Goal: Check status: Check status

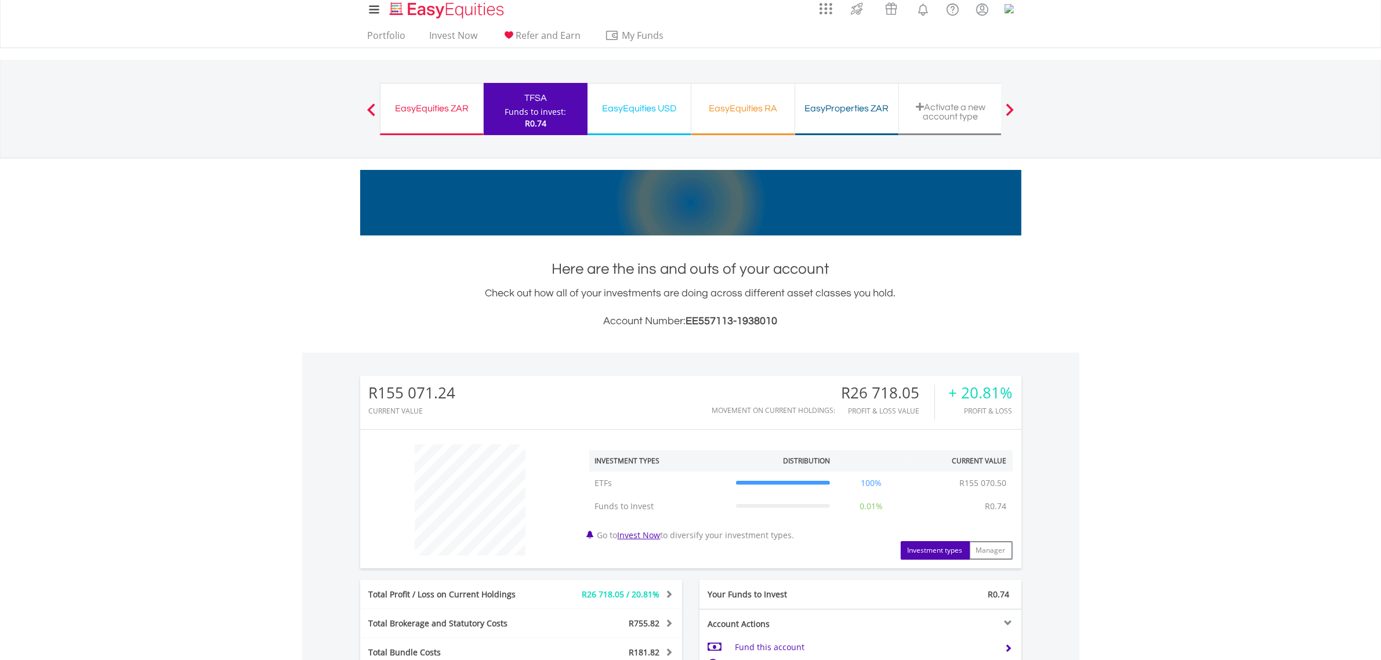
scroll to position [3, 0]
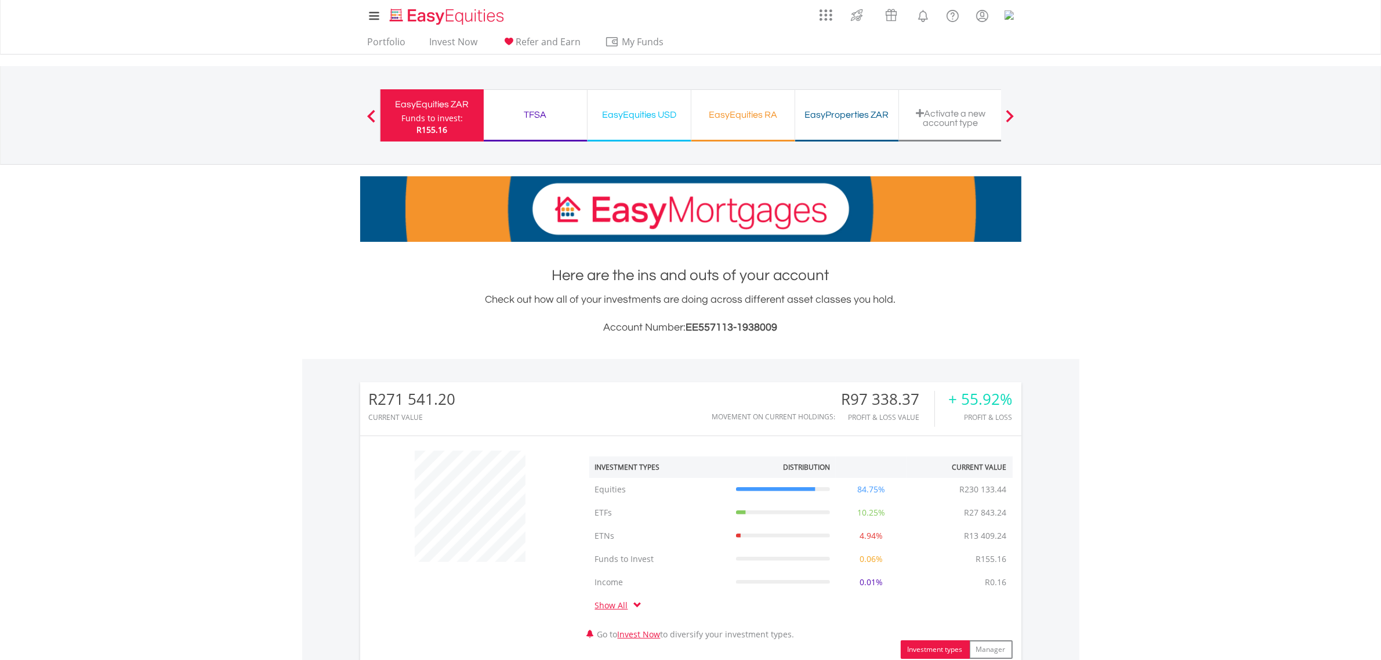
scroll to position [111, 220]
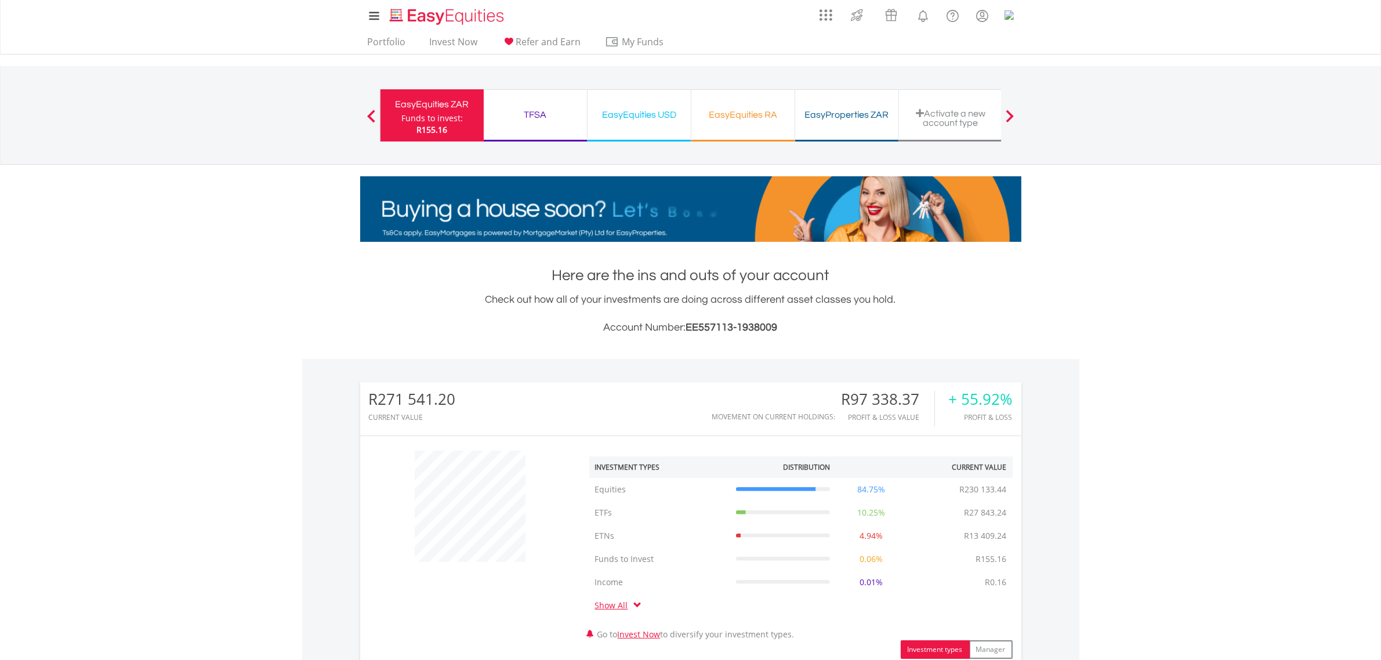
click at [523, 104] on div "TFSA Funds to invest: R155.16" at bounding box center [536, 115] width 104 height 52
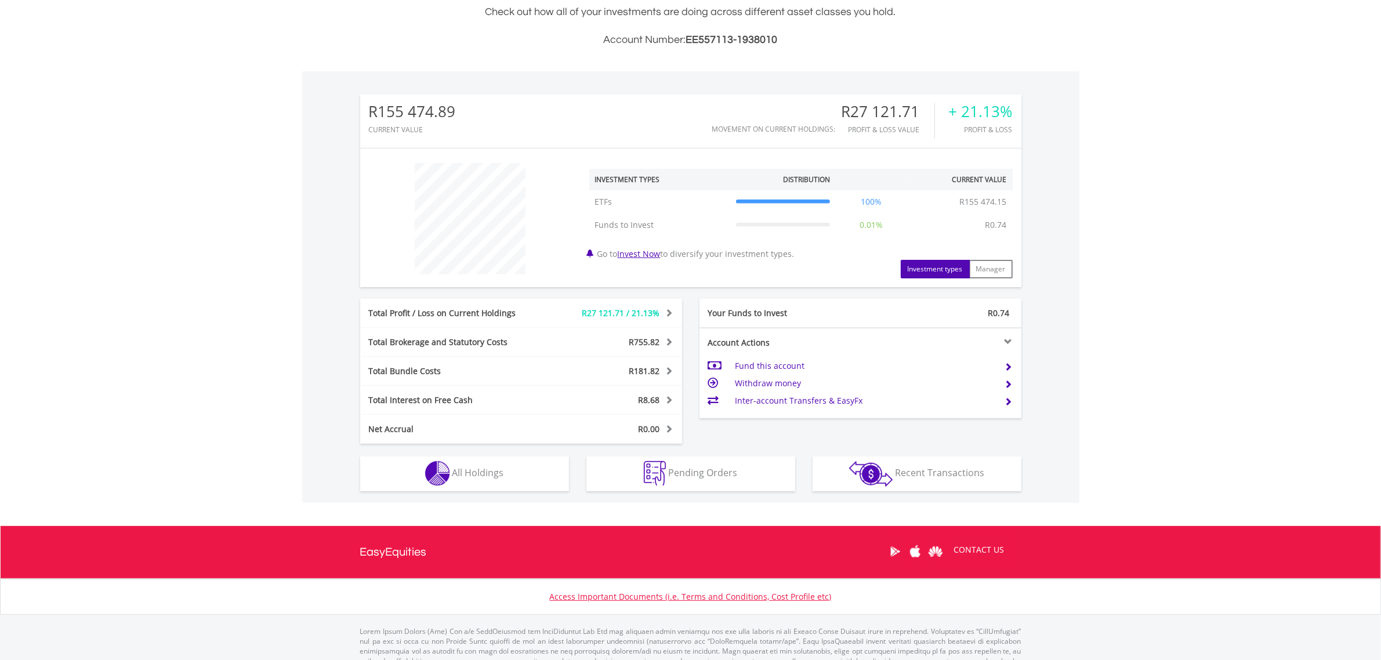
scroll to position [320, 0]
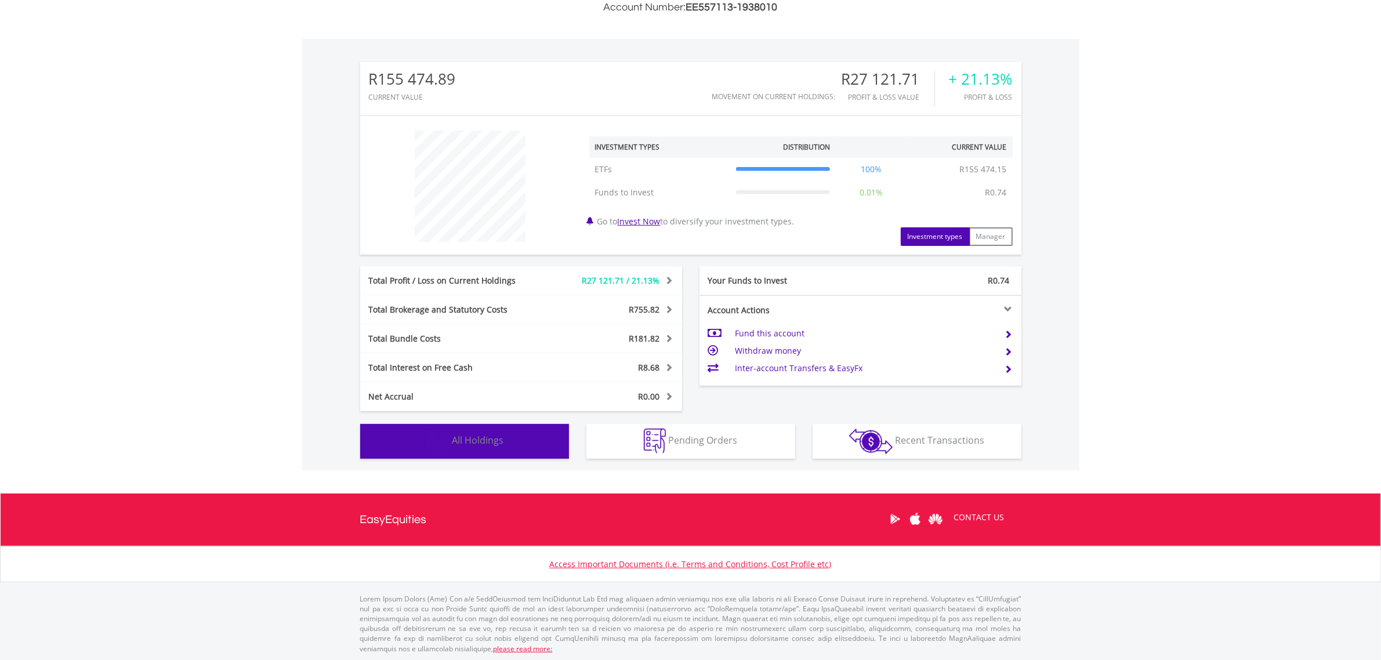
click at [475, 442] on span "All Holdings" at bounding box center [479, 440] width 52 height 13
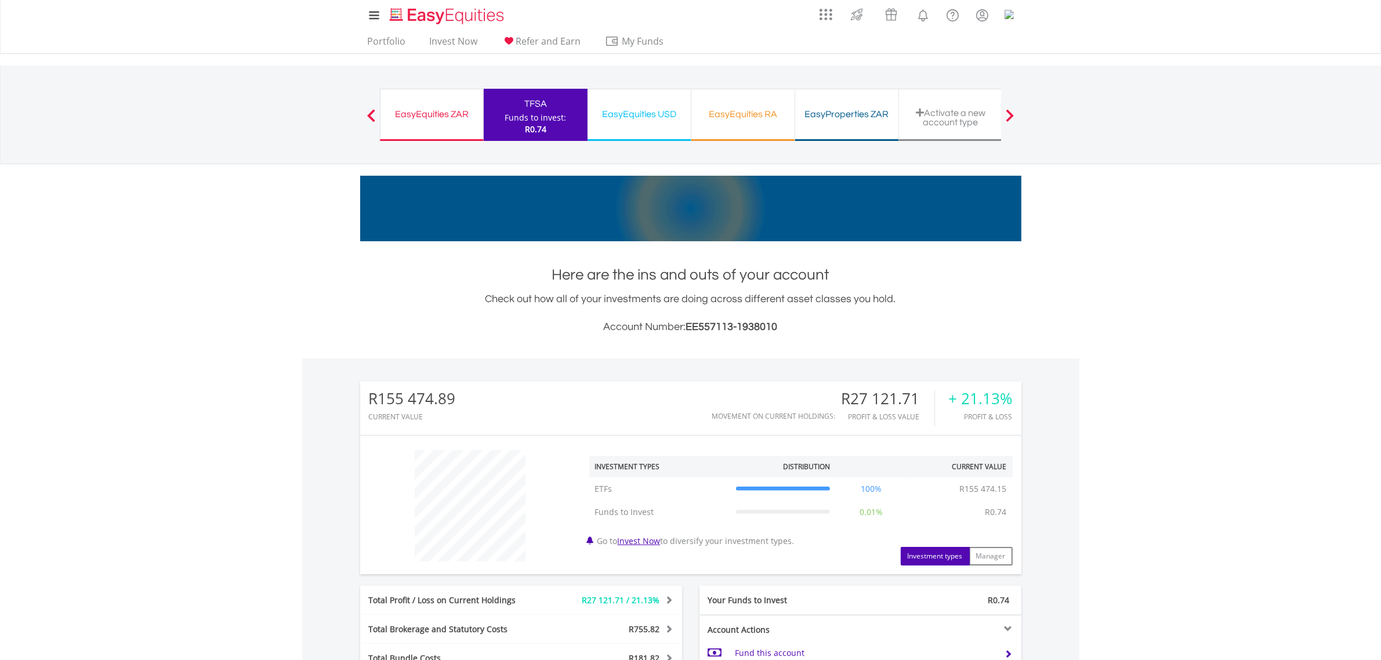
scroll to position [0, 0]
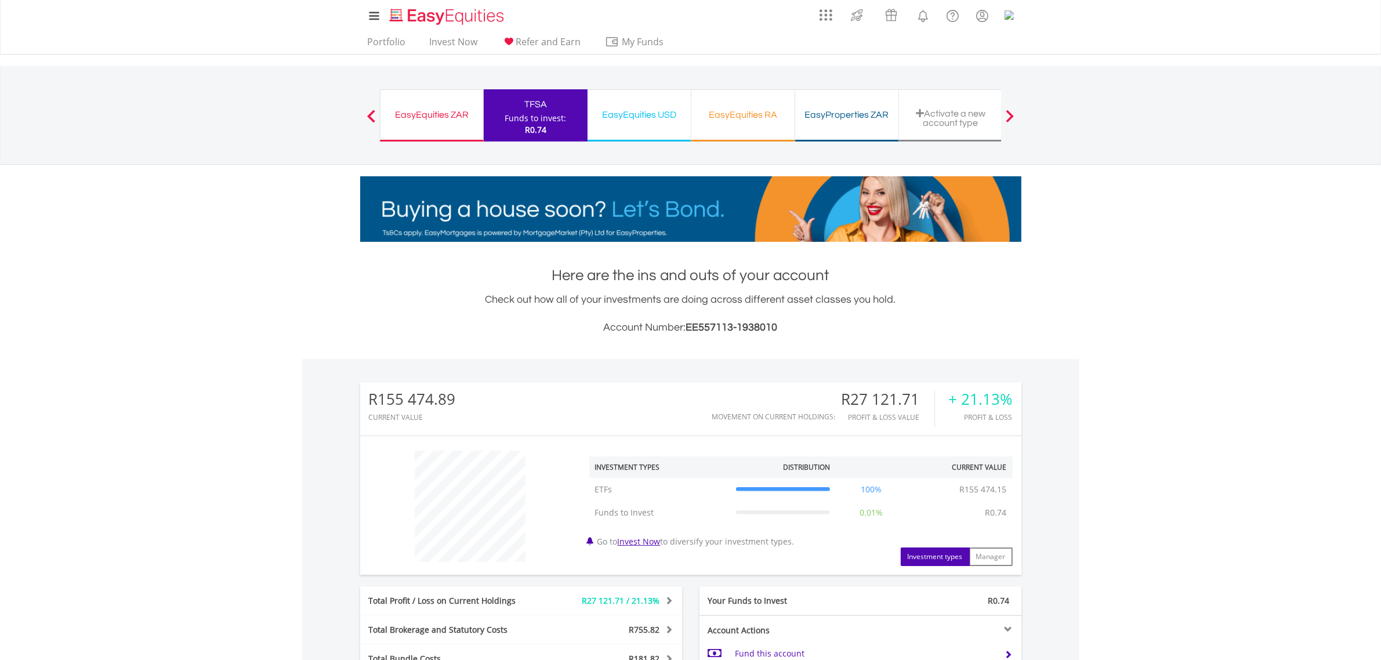
click at [439, 108] on div "EasyEquities ZAR" at bounding box center [432, 115] width 89 height 16
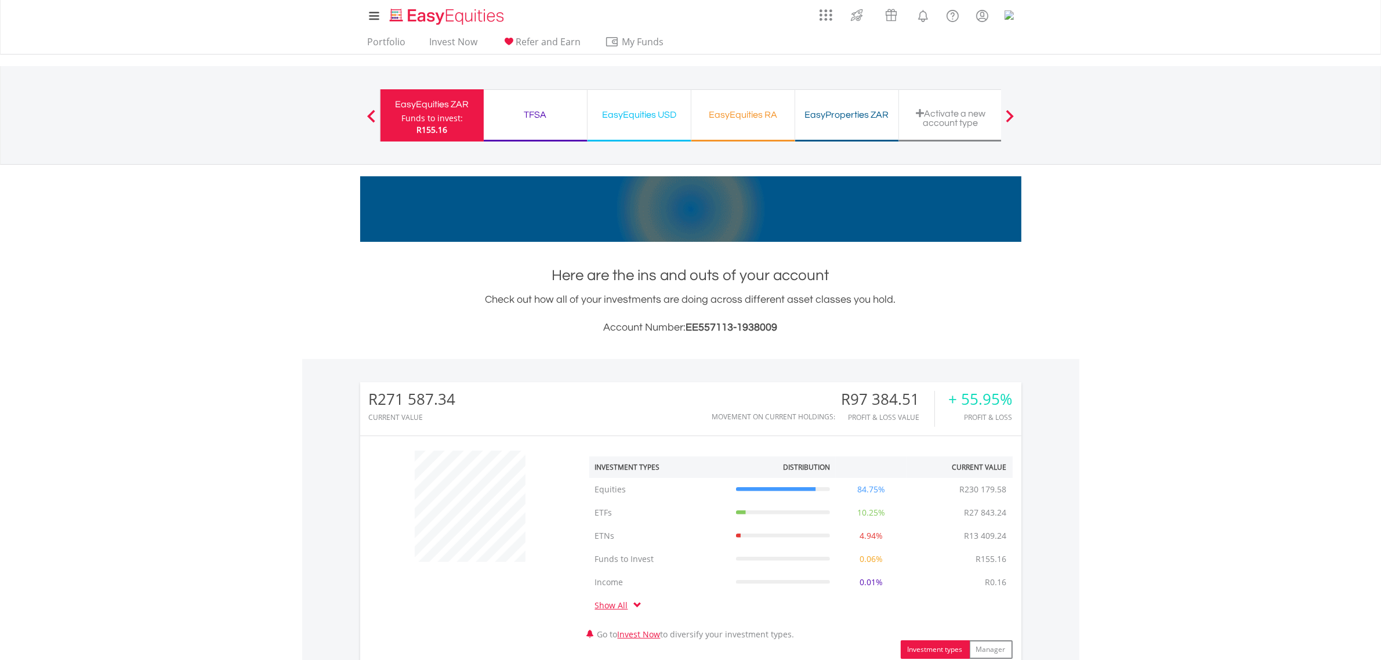
scroll to position [111, 220]
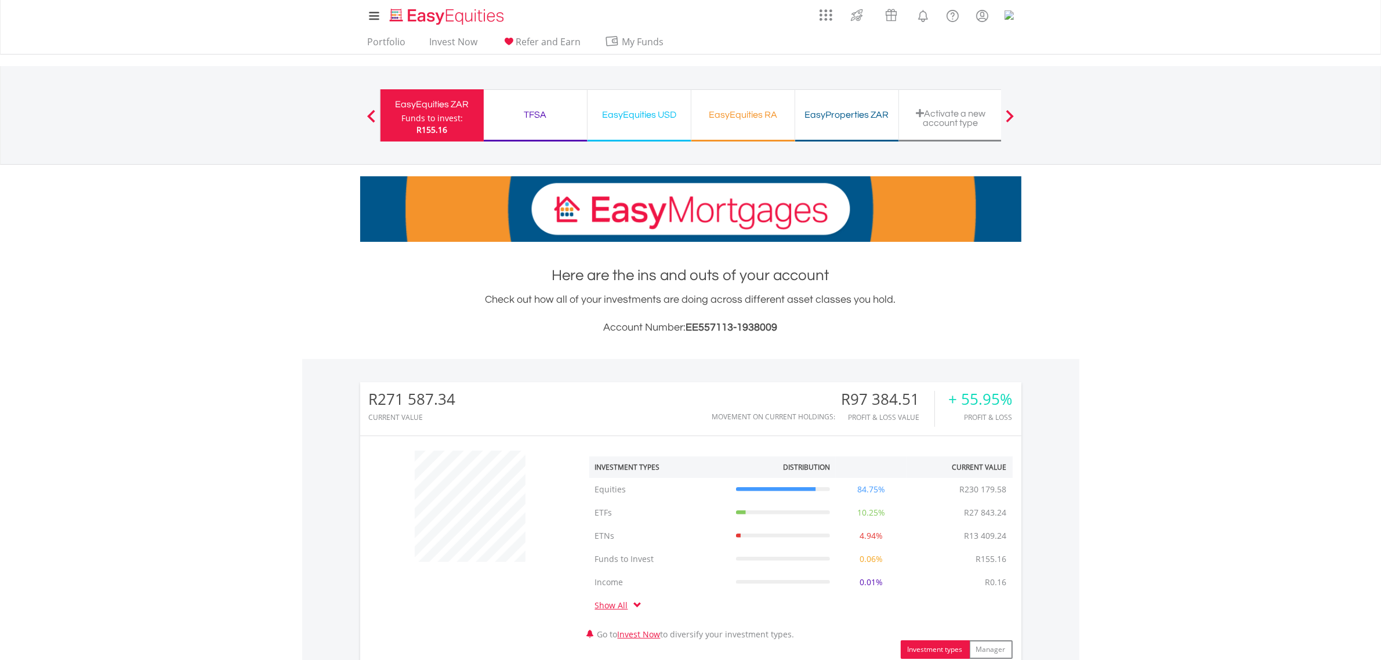
click at [529, 117] on div "TFSA" at bounding box center [535, 115] width 89 height 16
click at [875, 120] on div "EasyProperties ZAR" at bounding box center [846, 115] width 89 height 16
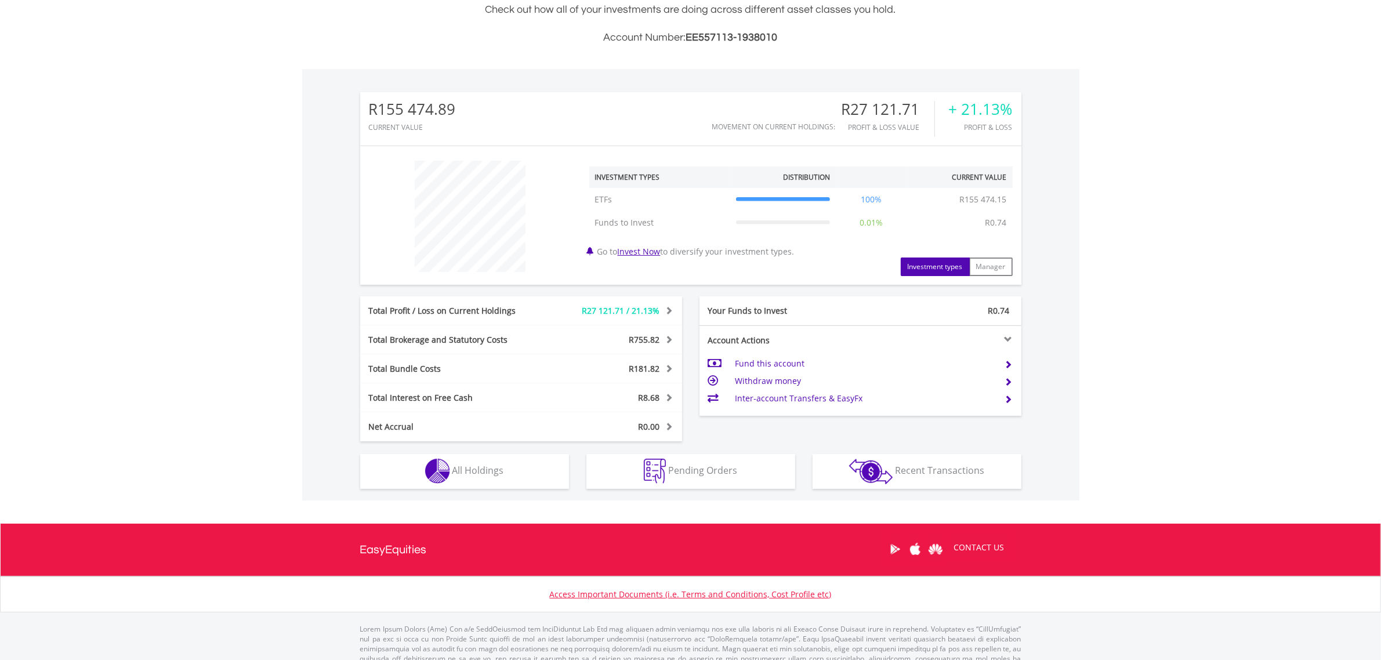
scroll to position [320, 0]
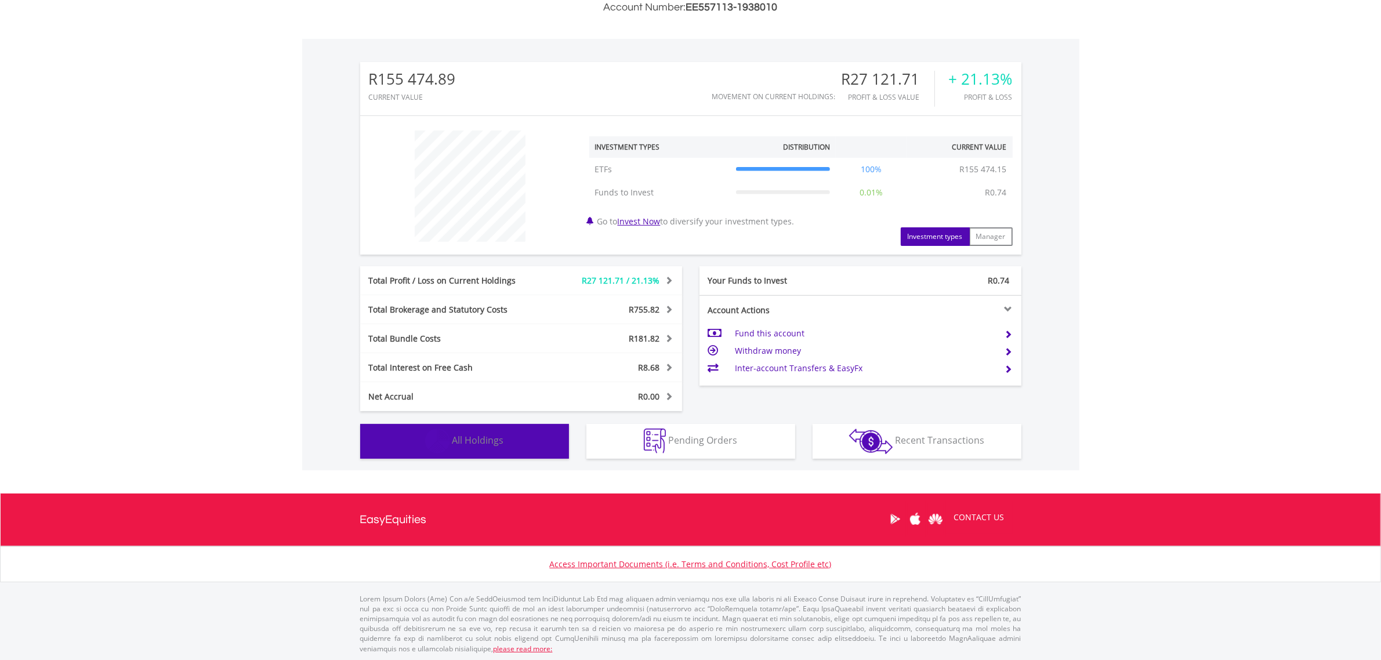
click at [448, 440] on img "button" at bounding box center [437, 441] width 25 height 25
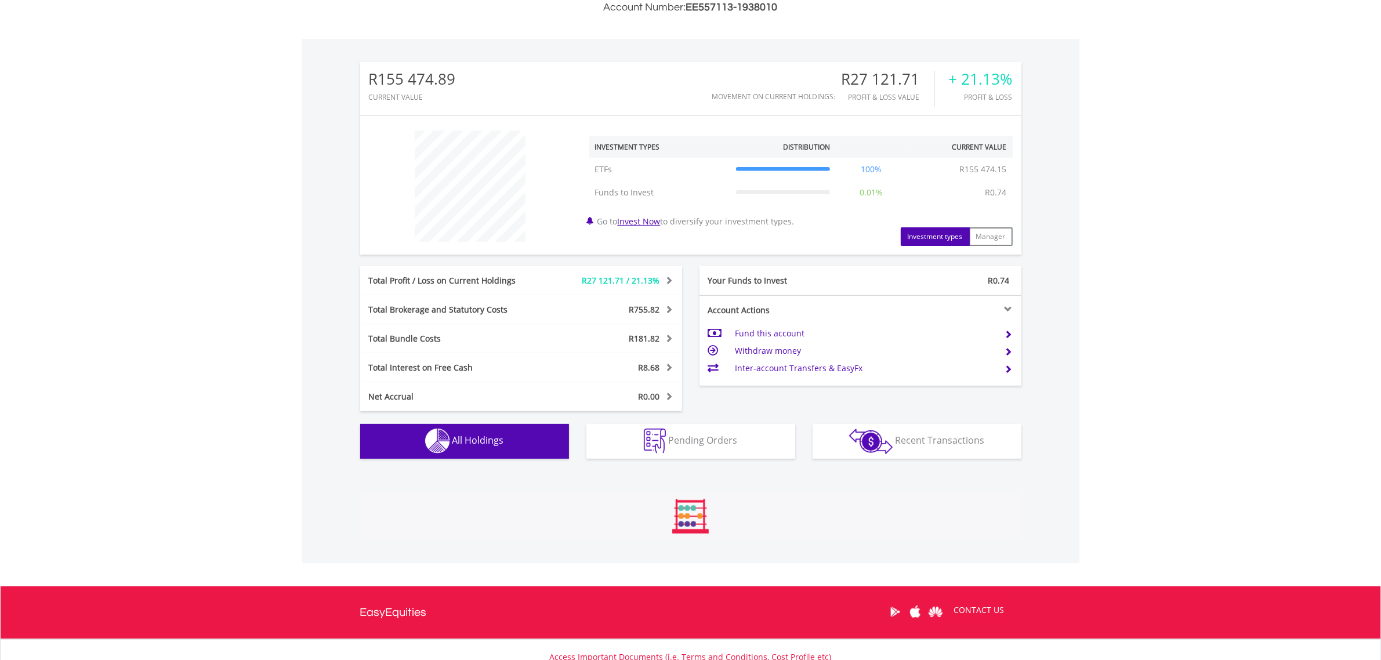
scroll to position [780, 0]
